Goal: Register for event/course

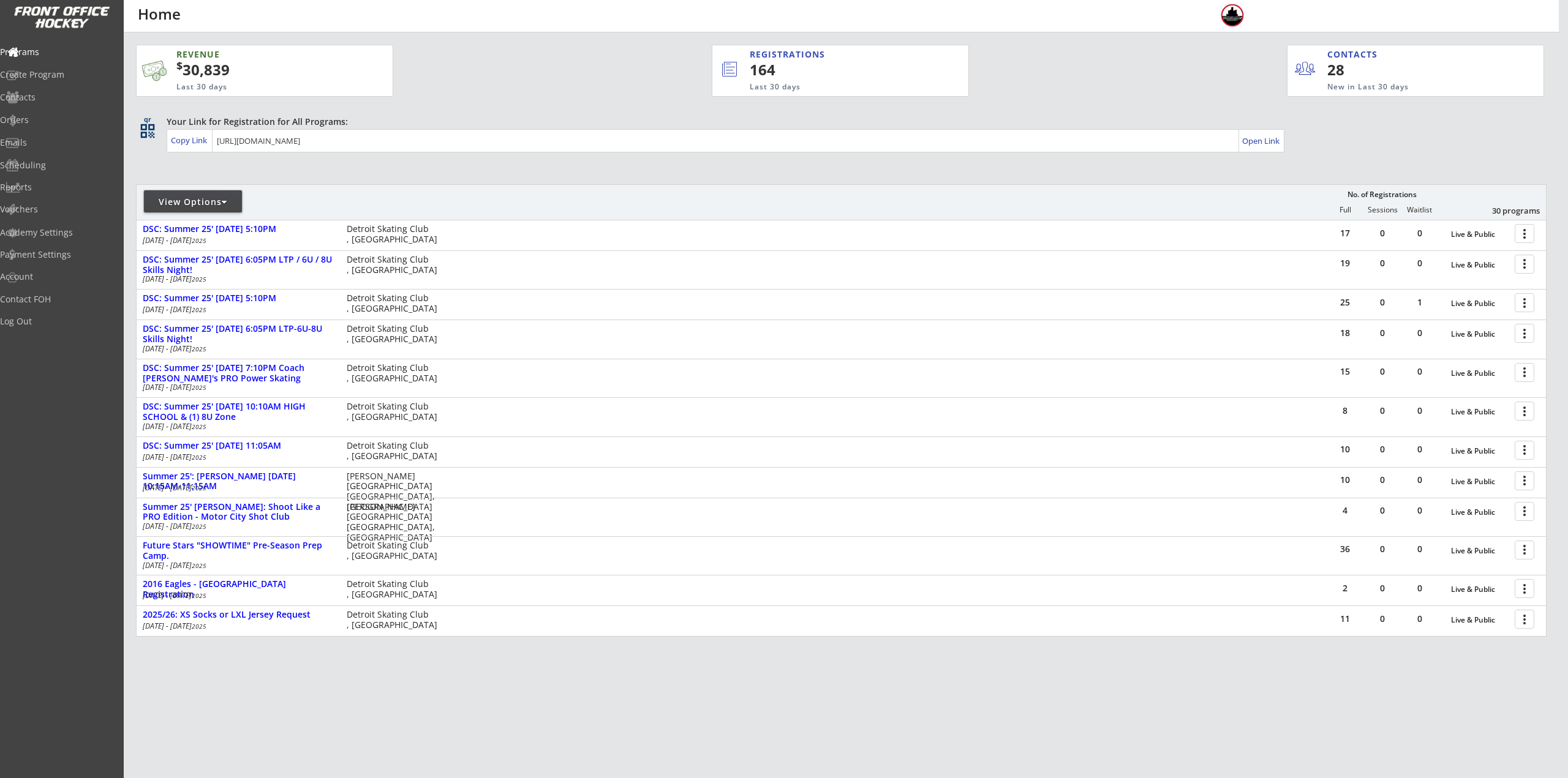
click at [191, 198] on div "View Options" at bounding box center [193, 202] width 98 height 12
select select ""Upcoming Programs""
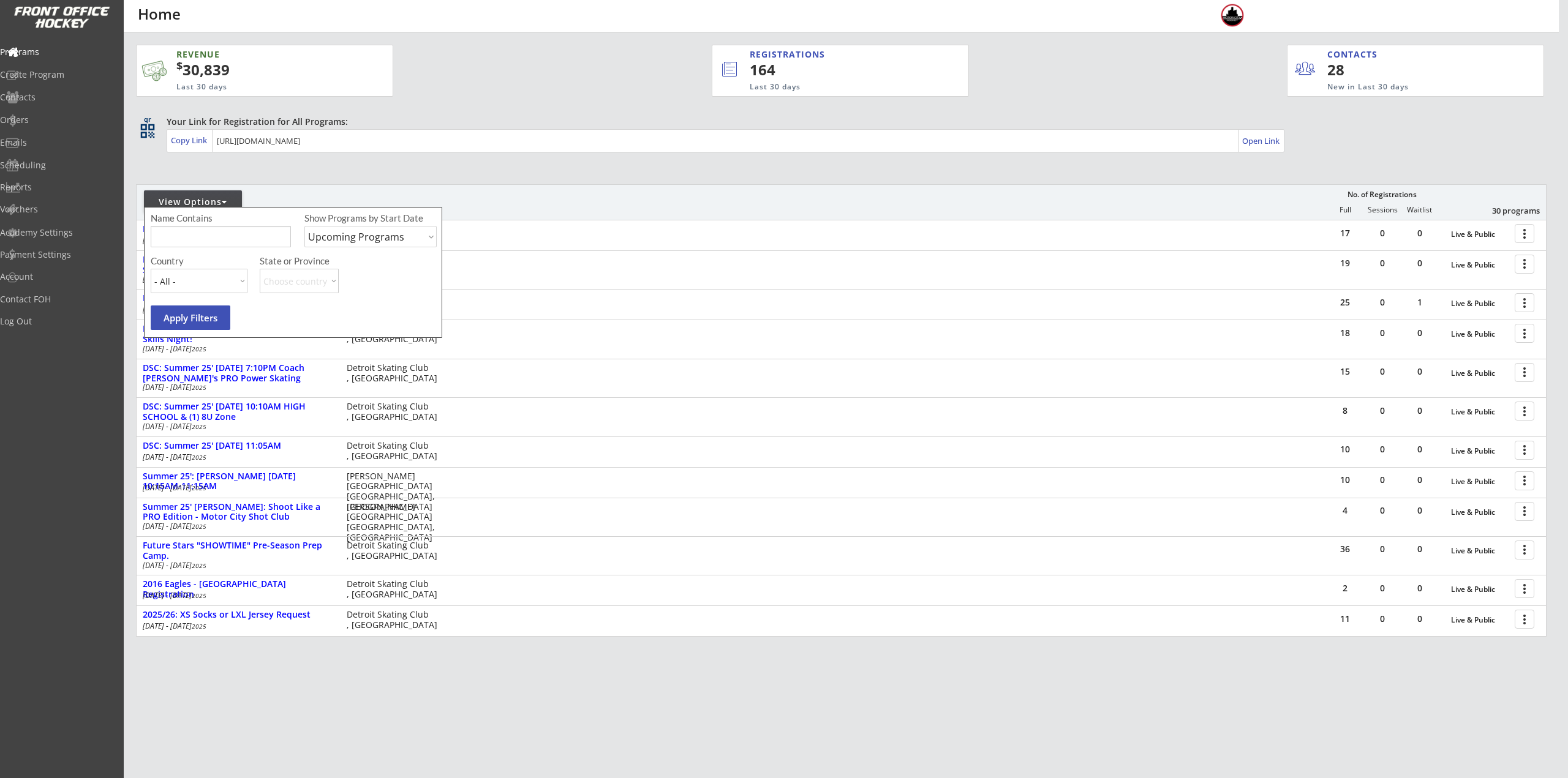
click at [219, 232] on input "input" at bounding box center [221, 236] width 141 height 22
type input "individual"
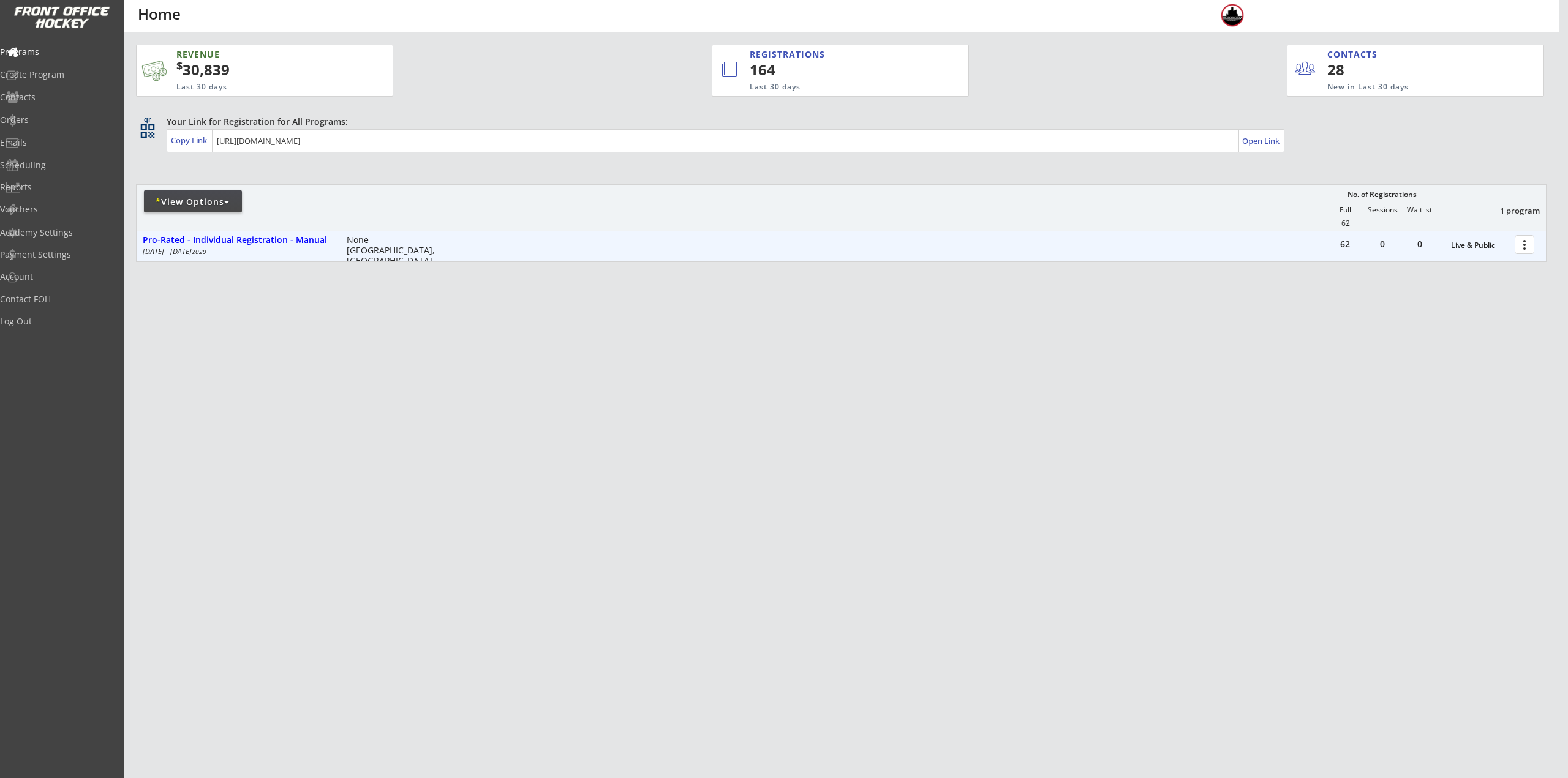
click at [1517, 248] on div at bounding box center [1526, 244] width 22 height 22
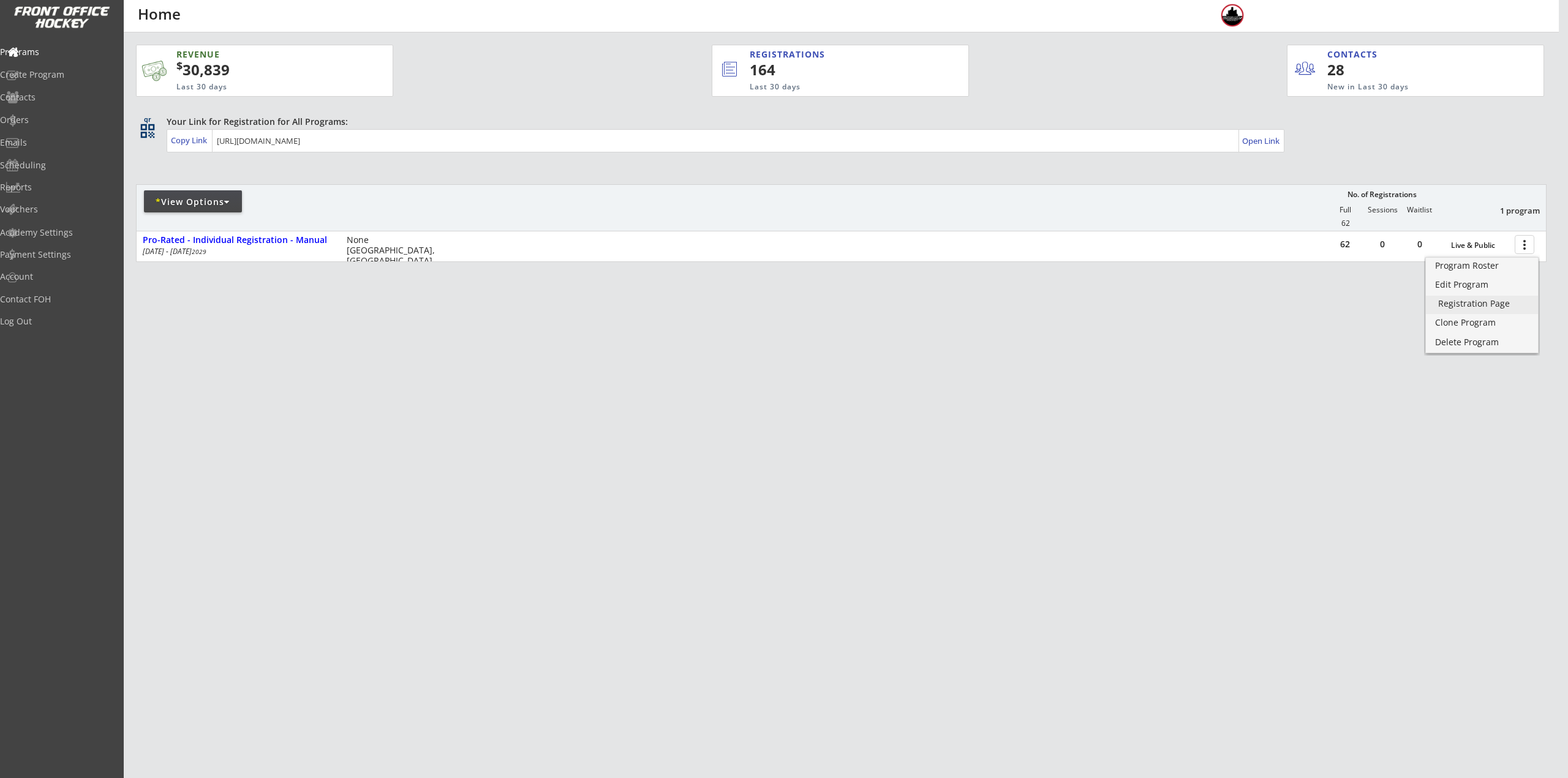
click at [1491, 297] on link "Registration Page" at bounding box center [1482, 305] width 112 height 19
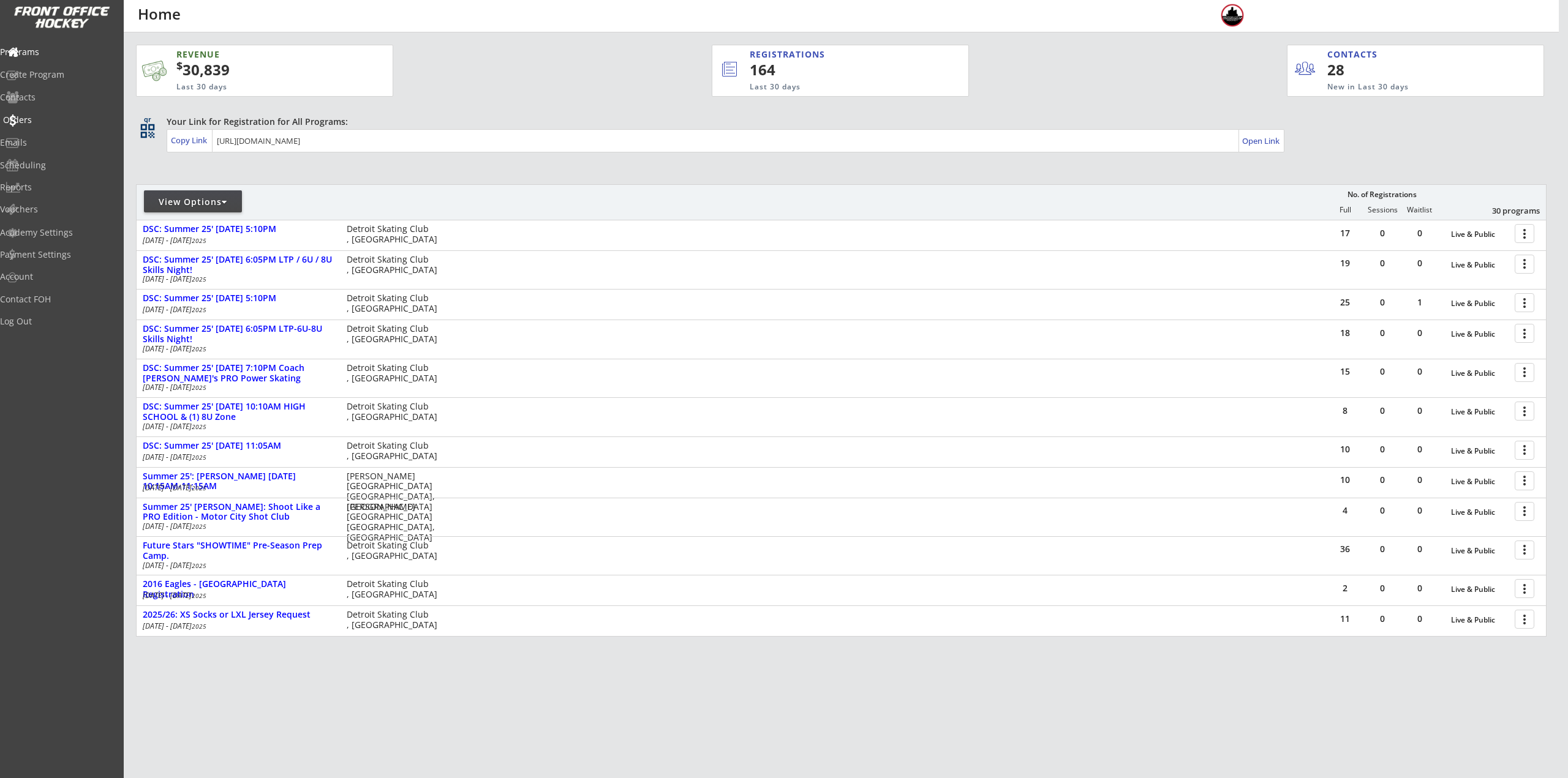
click at [39, 120] on div "Orders" at bounding box center [58, 120] width 110 height 9
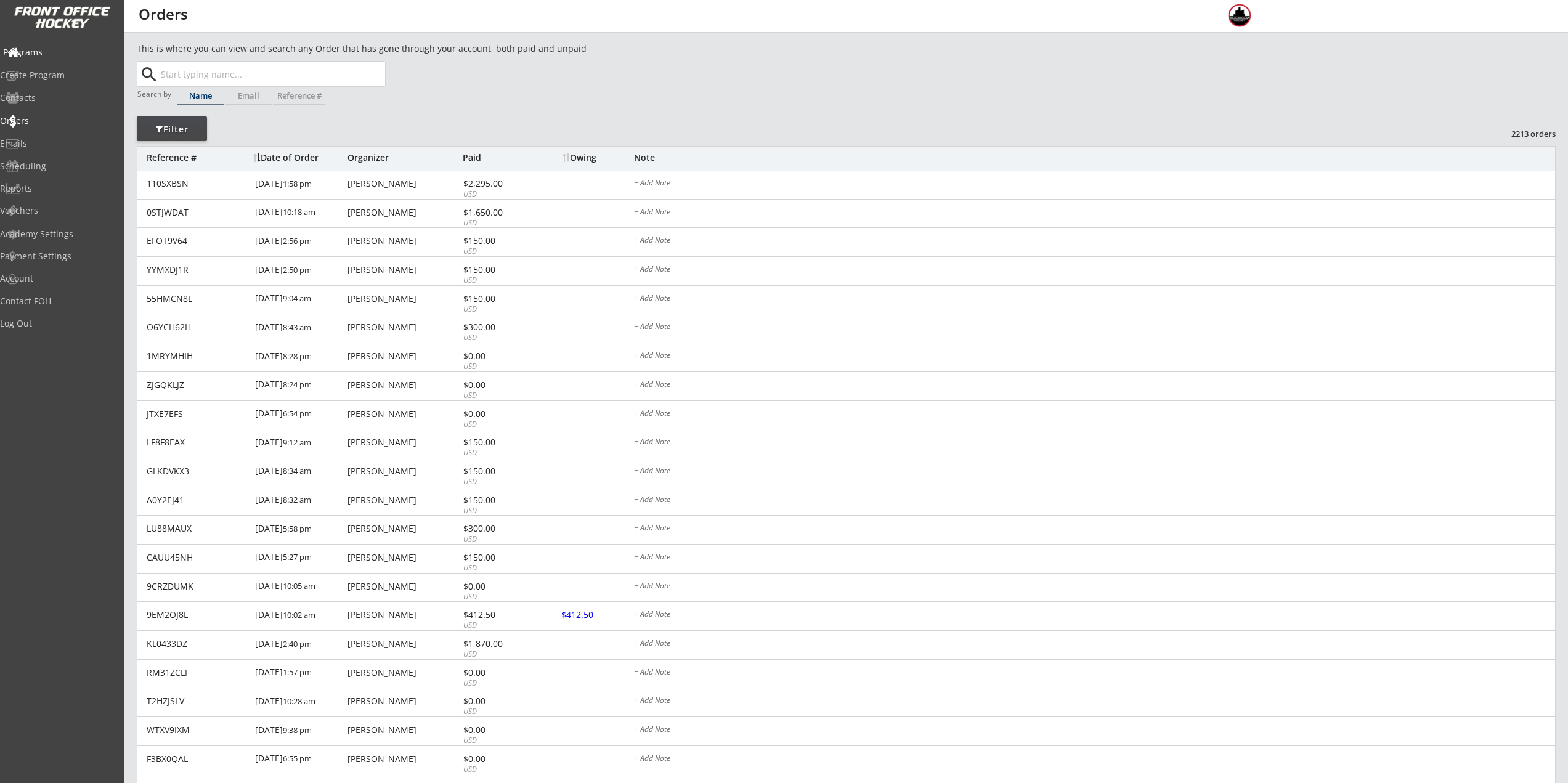
click at [58, 48] on div "Programs" at bounding box center [58, 52] width 111 height 9
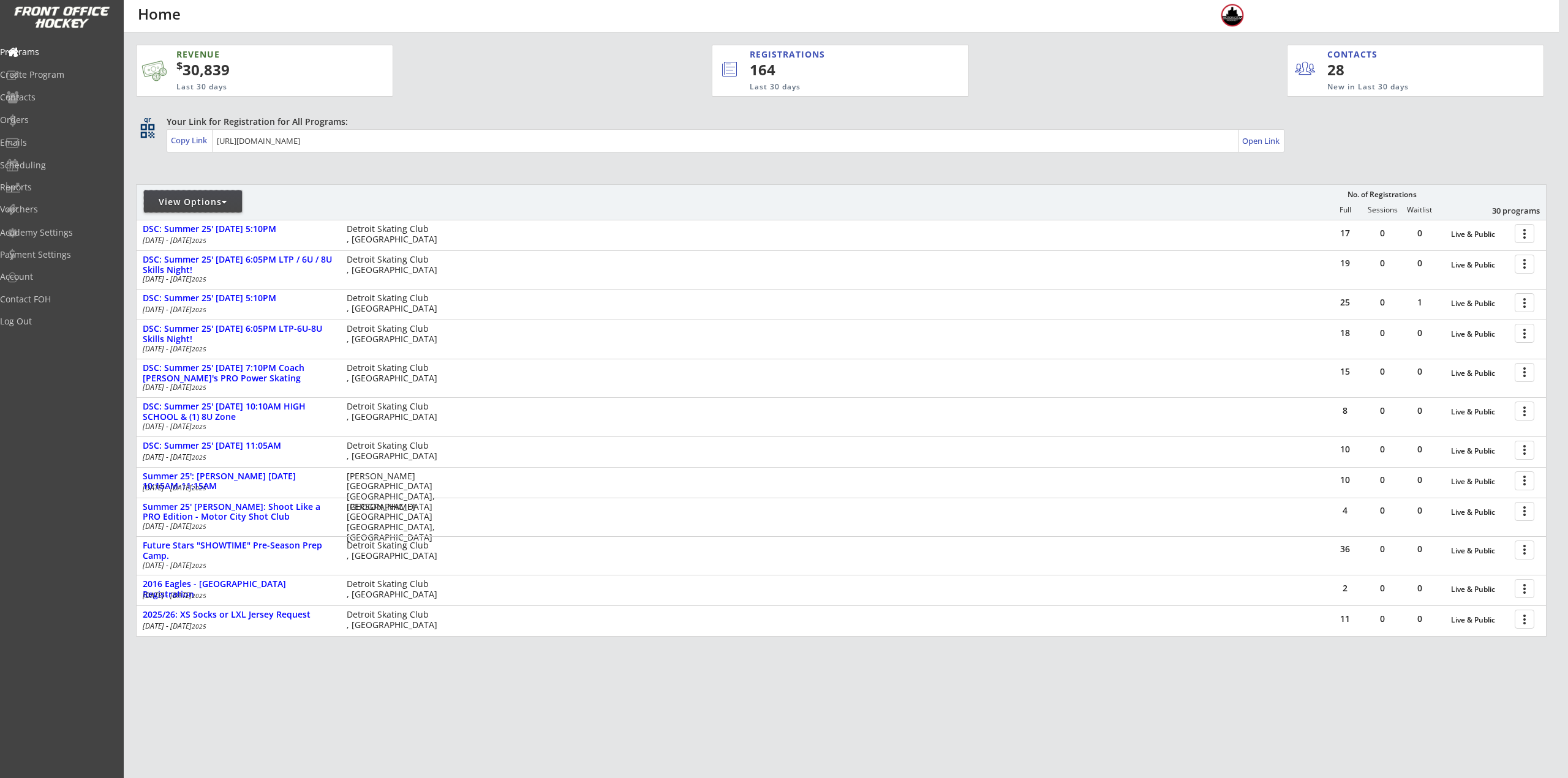
click at [183, 204] on div "View Options" at bounding box center [193, 202] width 98 height 12
select select ""Upcoming Programs""
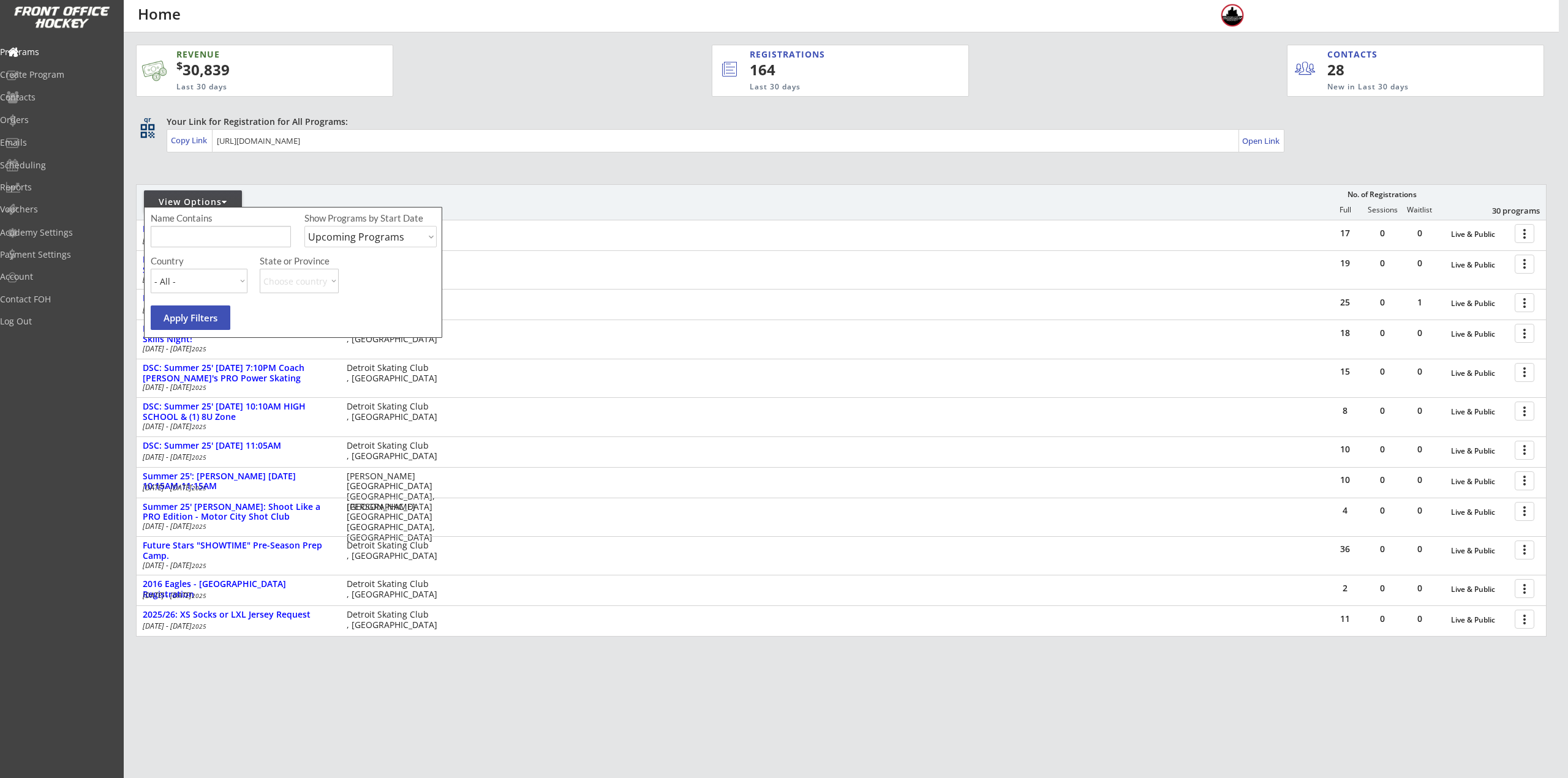
click at [232, 241] on input "input" at bounding box center [221, 236] width 141 height 22
type input "private"
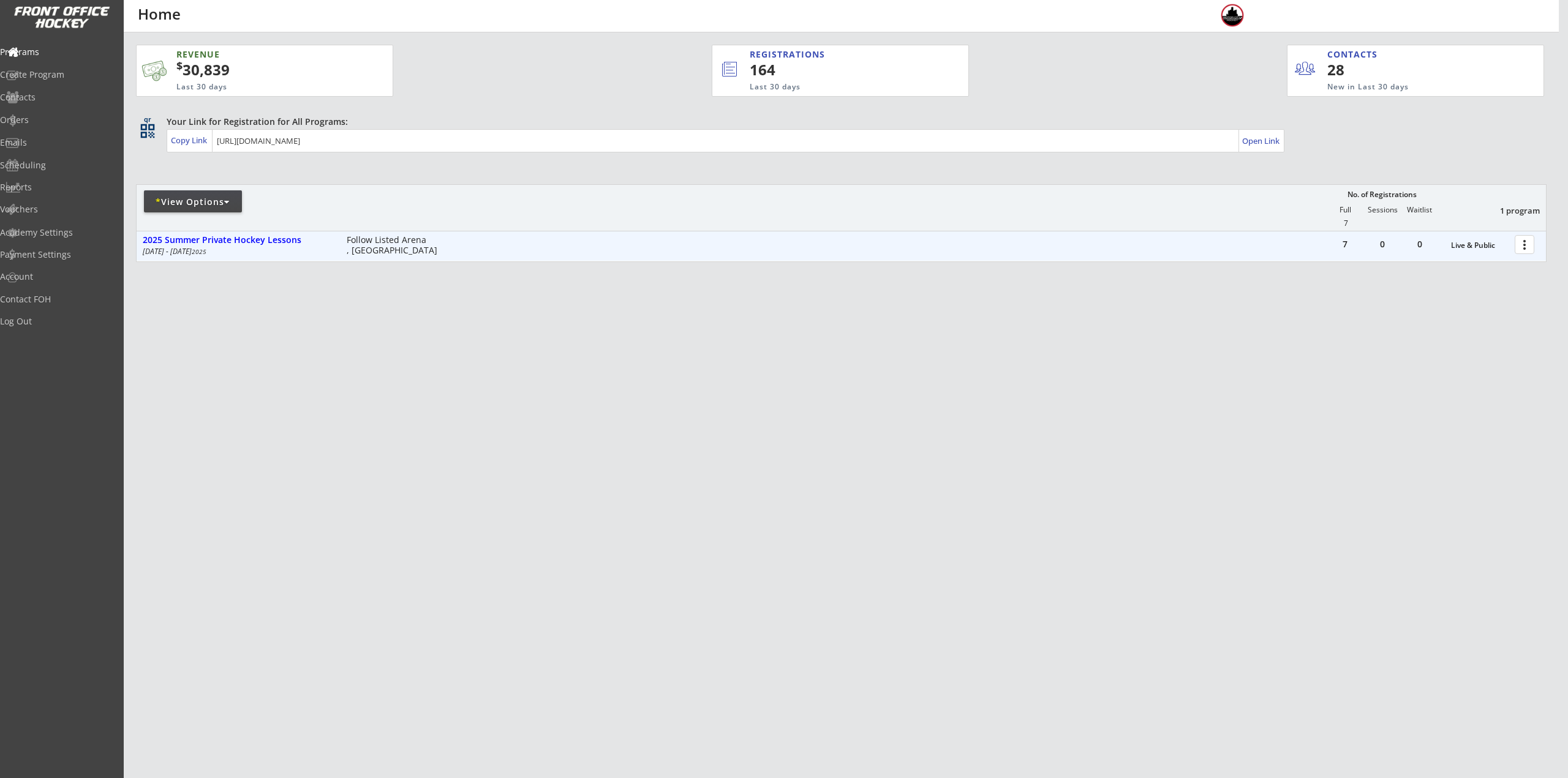
click at [1525, 248] on div at bounding box center [1526, 244] width 22 height 22
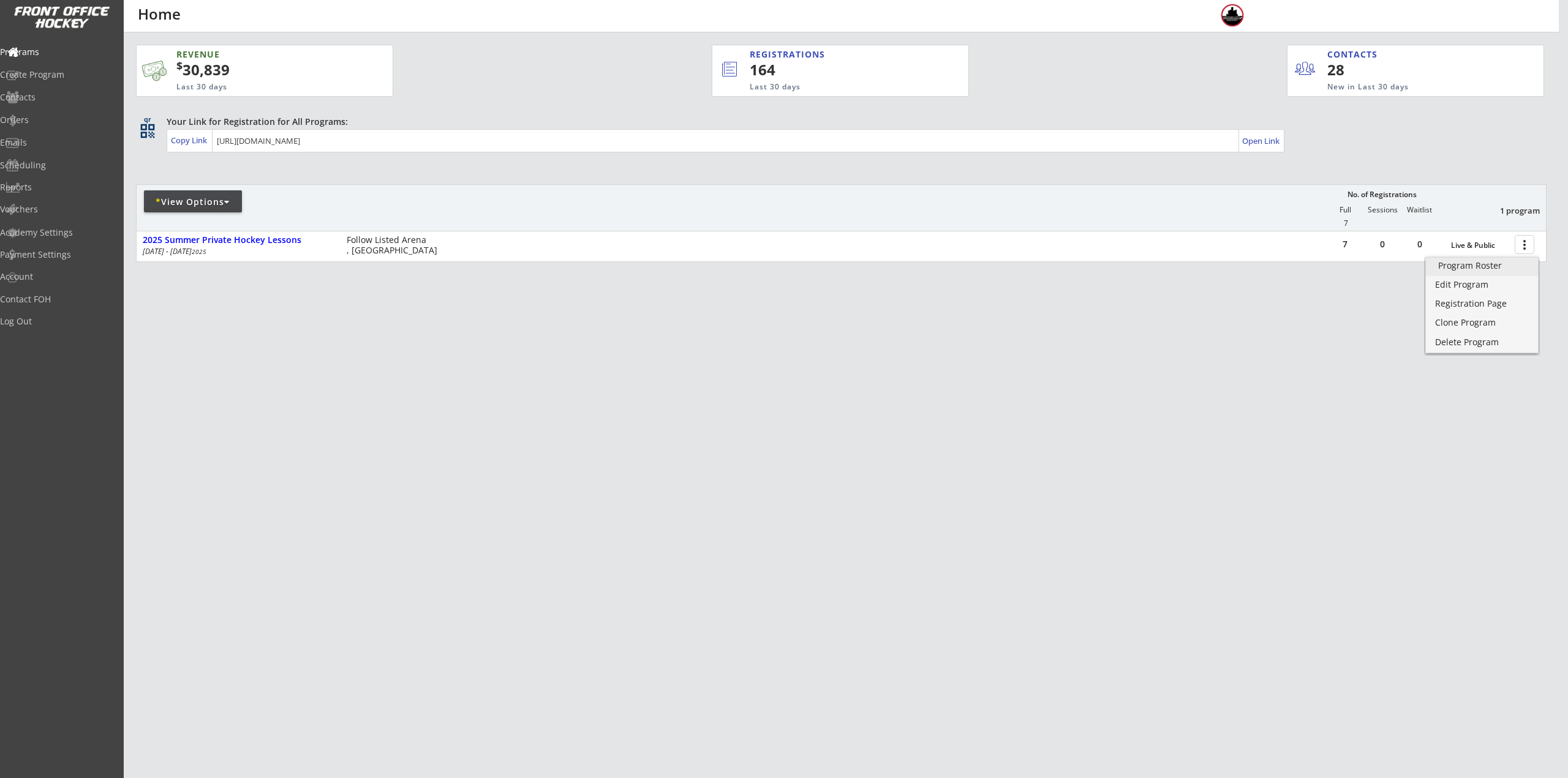
click at [1514, 262] on div "Program Roster" at bounding box center [1482, 266] width 88 height 9
